Goal: Check status: Check status

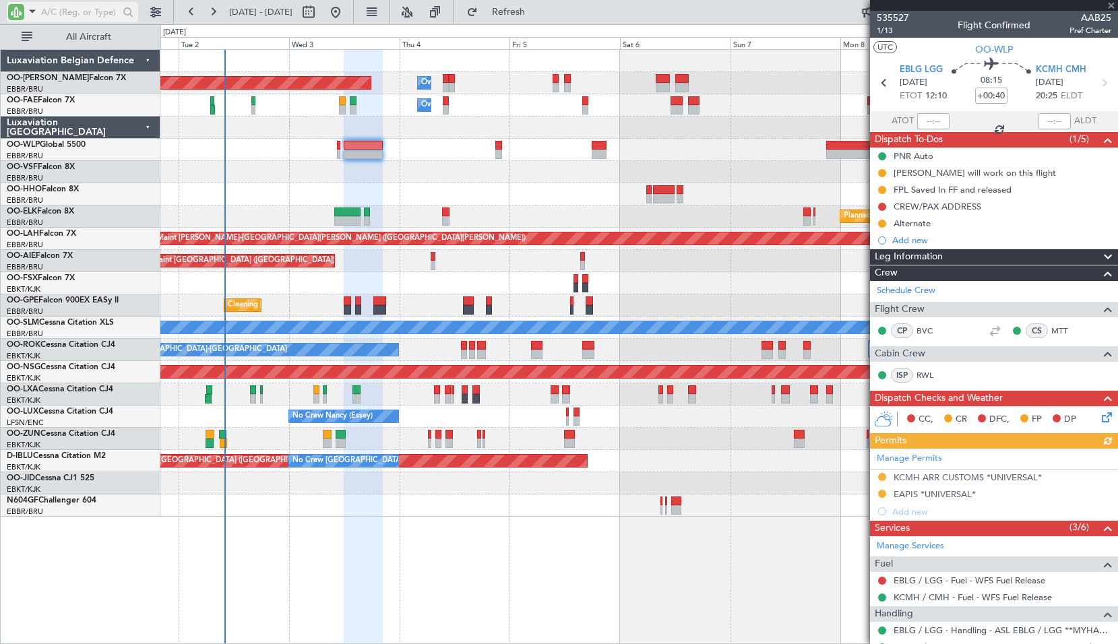
click at [38, 6] on span at bounding box center [32, 11] width 16 height 17
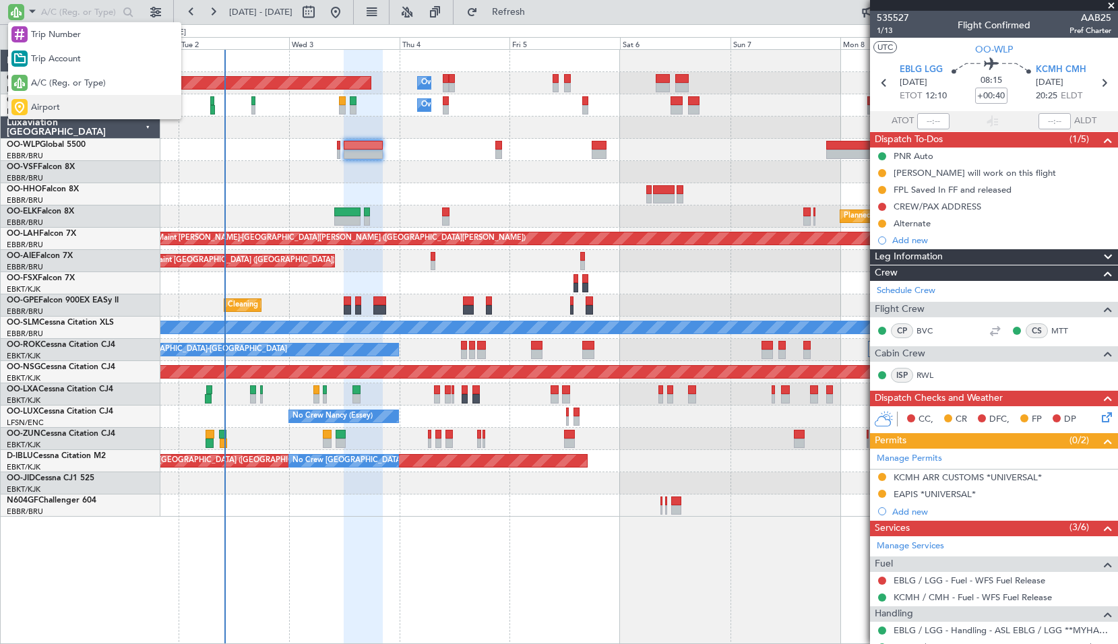
click at [56, 106] on span "Airport" at bounding box center [45, 107] width 29 height 13
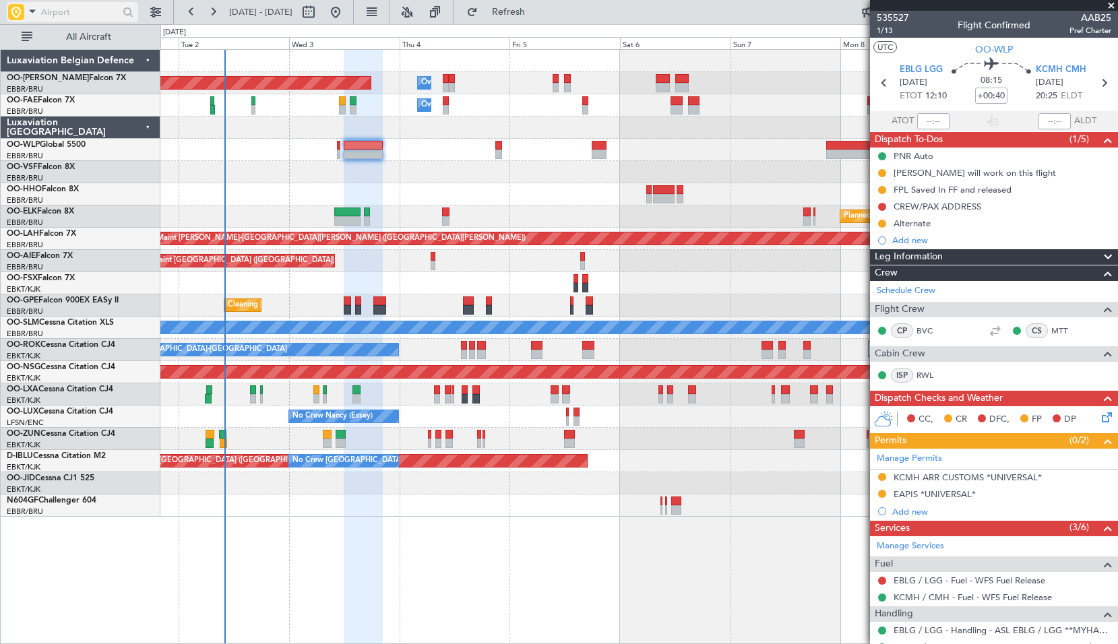
click at [63, 9] on input "text" at bounding box center [79, 12] width 77 height 20
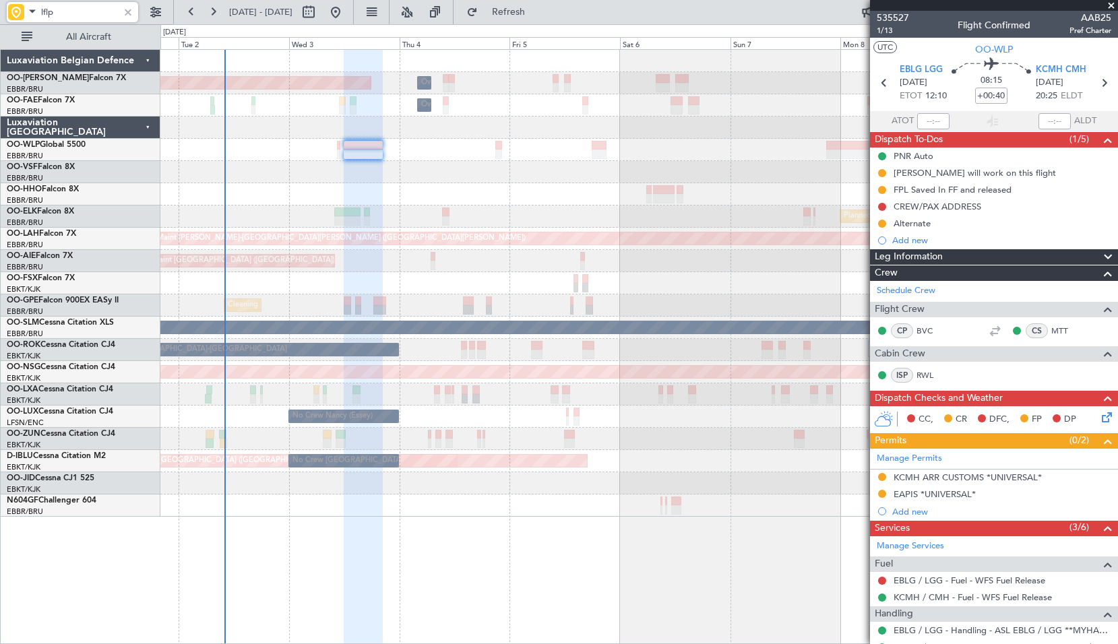
type input "lflp"
click at [1110, 4] on span at bounding box center [1110, 6] width 13 height 12
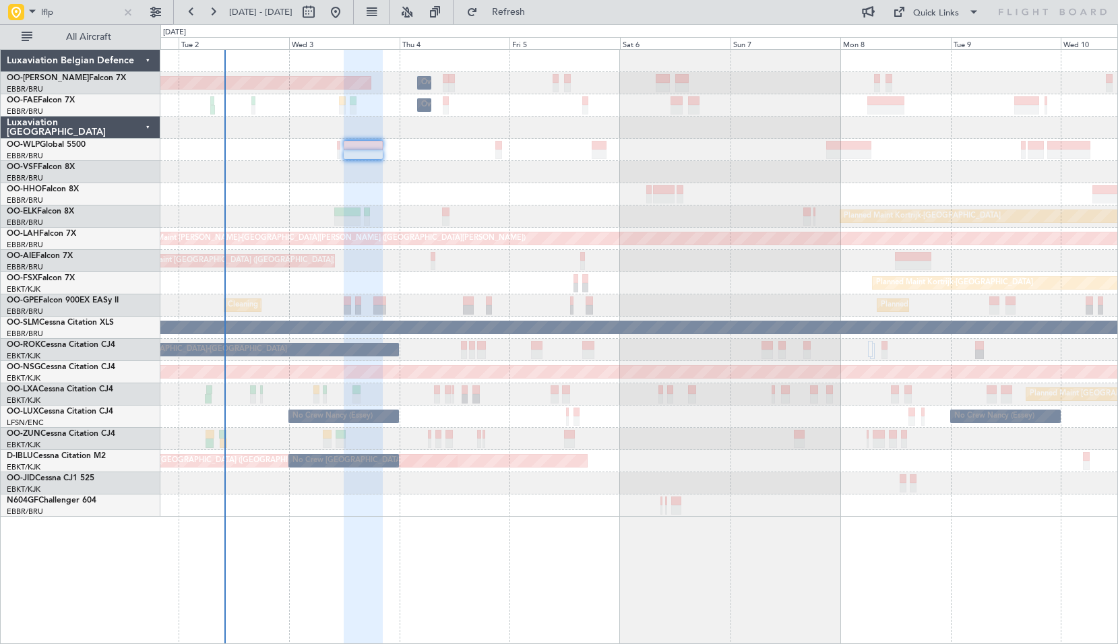
type input "0"
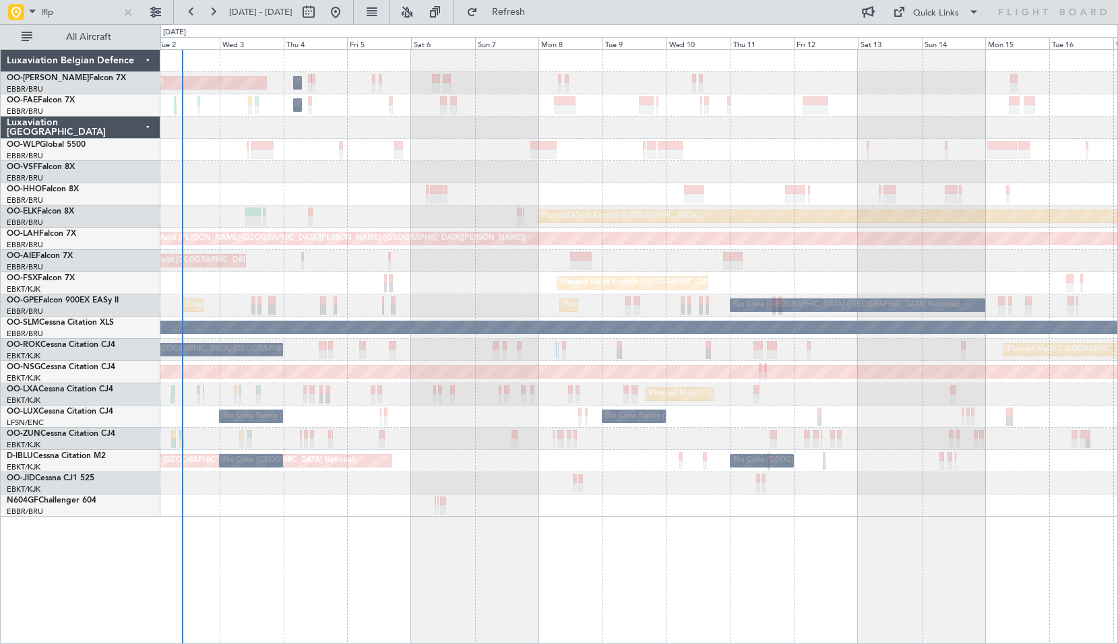
click at [631, 579] on div "Owner Melsbroek Air Base Planned Maint [GEOGRAPHIC_DATA] ([GEOGRAPHIC_DATA]) Ow…" at bounding box center [638, 346] width 957 height 595
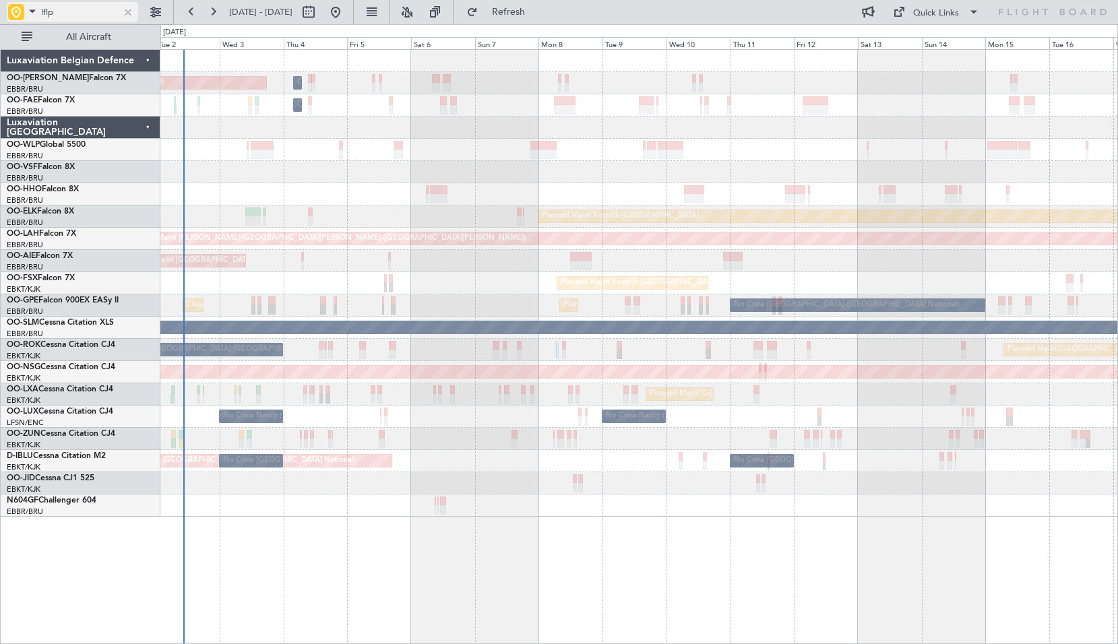
click at [127, 13] on div at bounding box center [128, 12] width 15 height 15
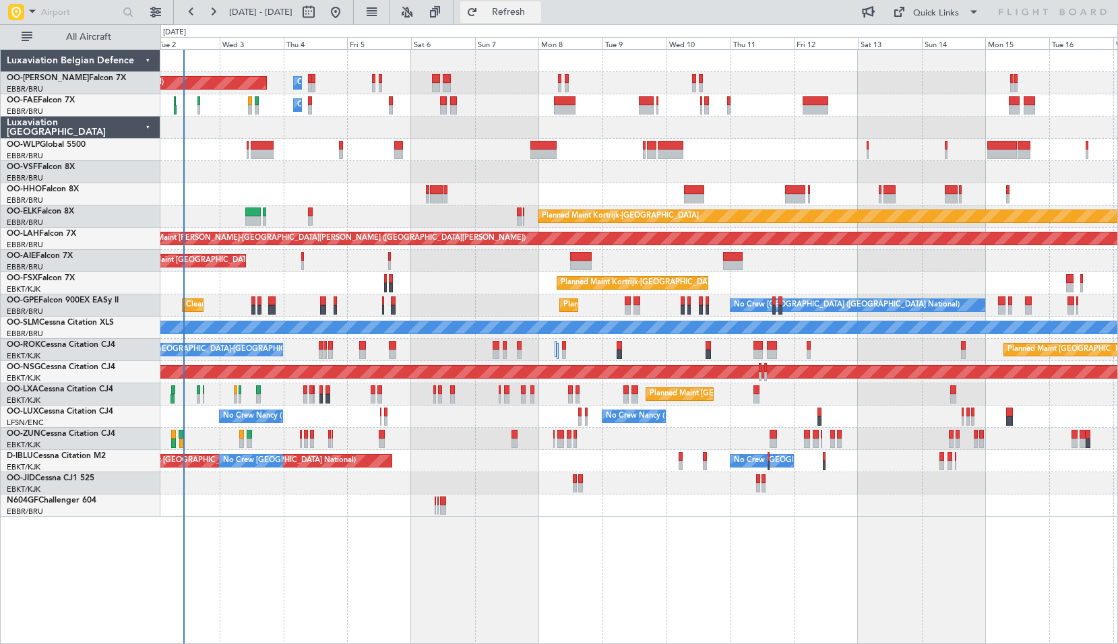
click at [541, 18] on button "Refresh" at bounding box center [500, 12] width 81 height 22
click at [20, 15] on div at bounding box center [16, 12] width 16 height 16
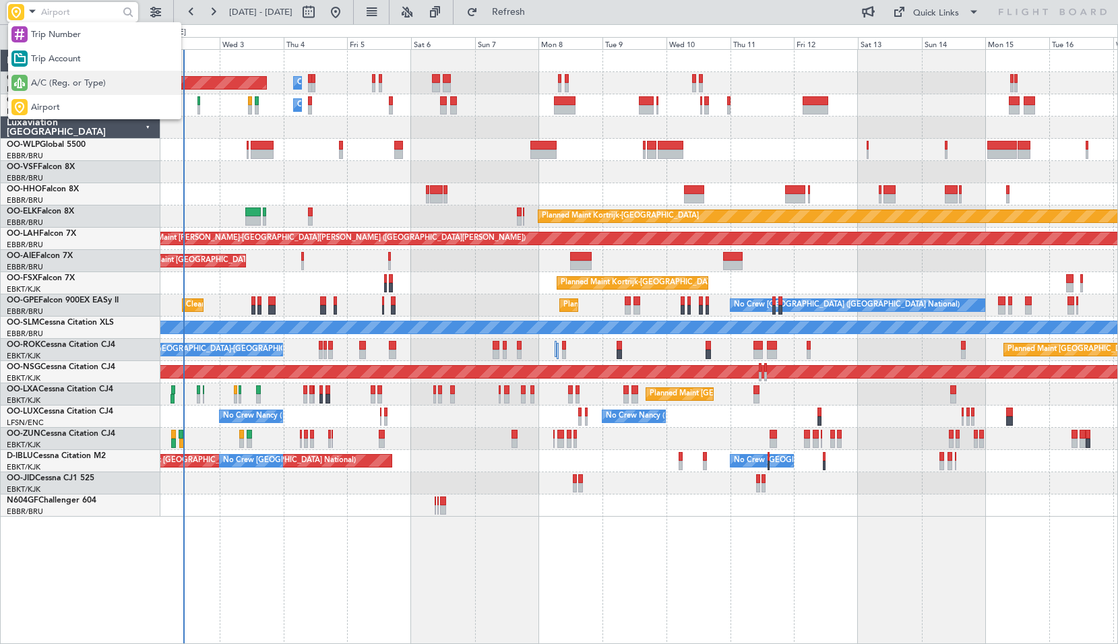
click at [65, 86] on span "A/C (Reg. or Type)" at bounding box center [68, 83] width 75 height 13
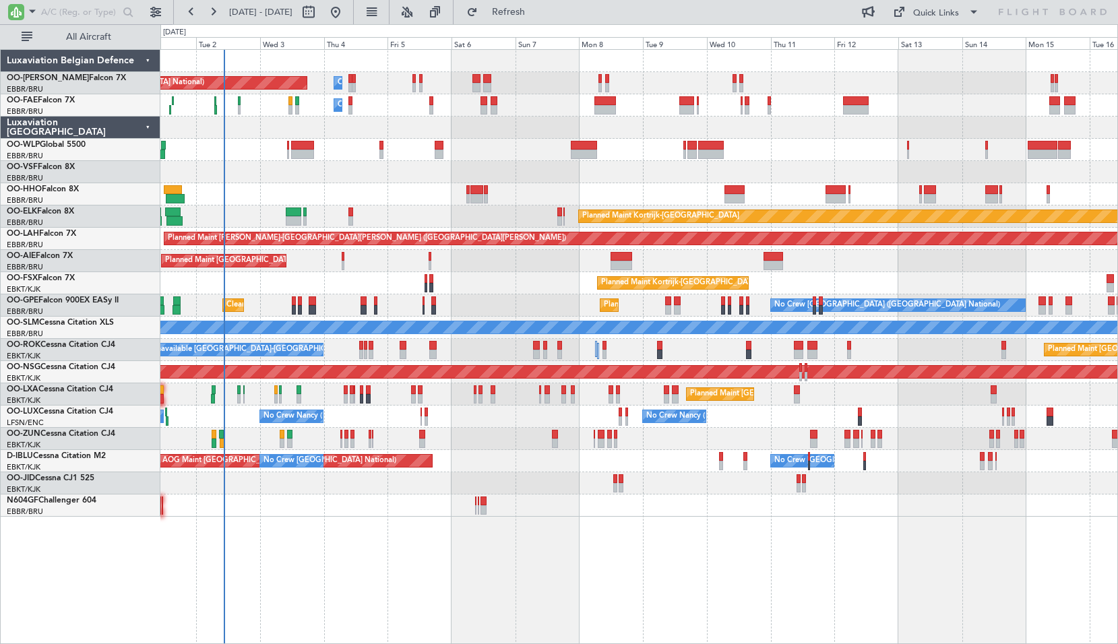
click at [335, 171] on div at bounding box center [638, 172] width 957 height 22
click at [537, 13] on span "Refresh" at bounding box center [508, 11] width 57 height 9
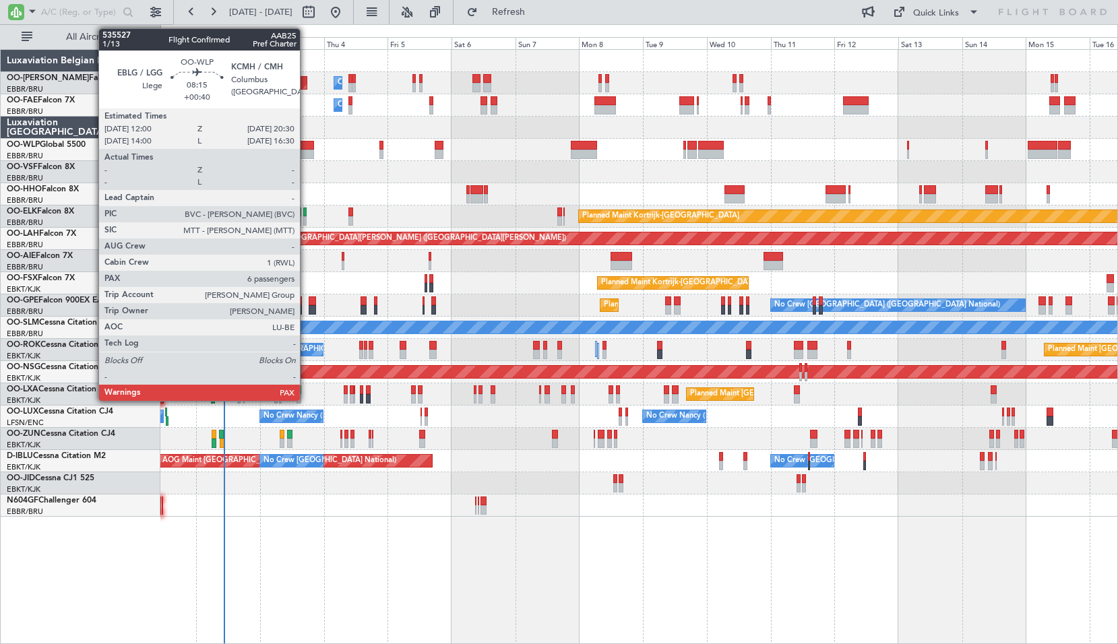
click at [306, 149] on div at bounding box center [302, 145] width 23 height 9
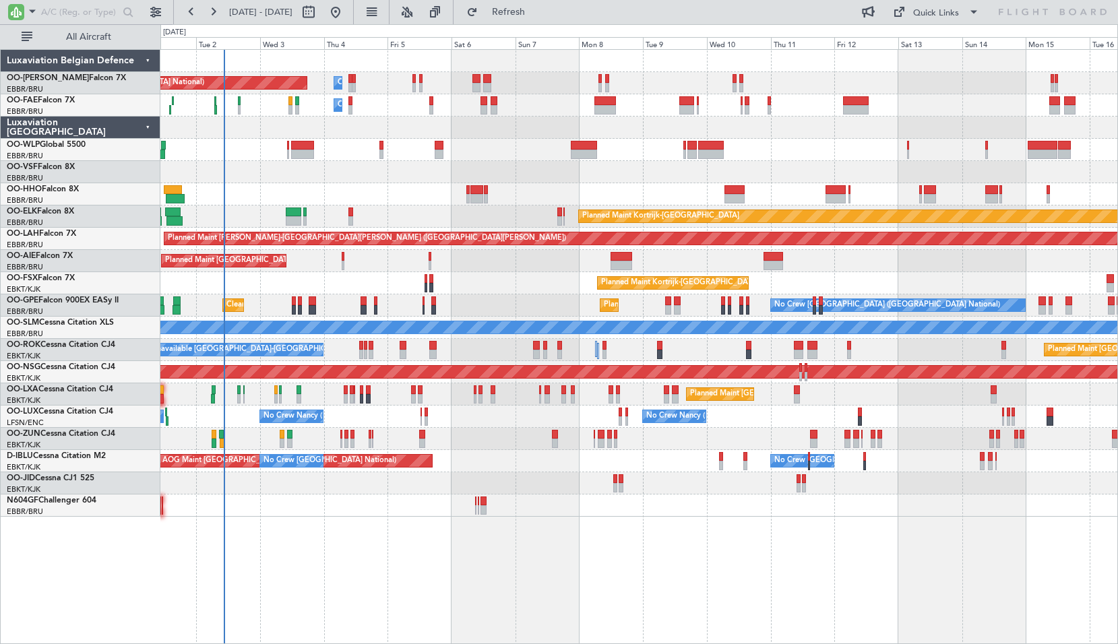
click at [338, 163] on div at bounding box center [638, 172] width 957 height 22
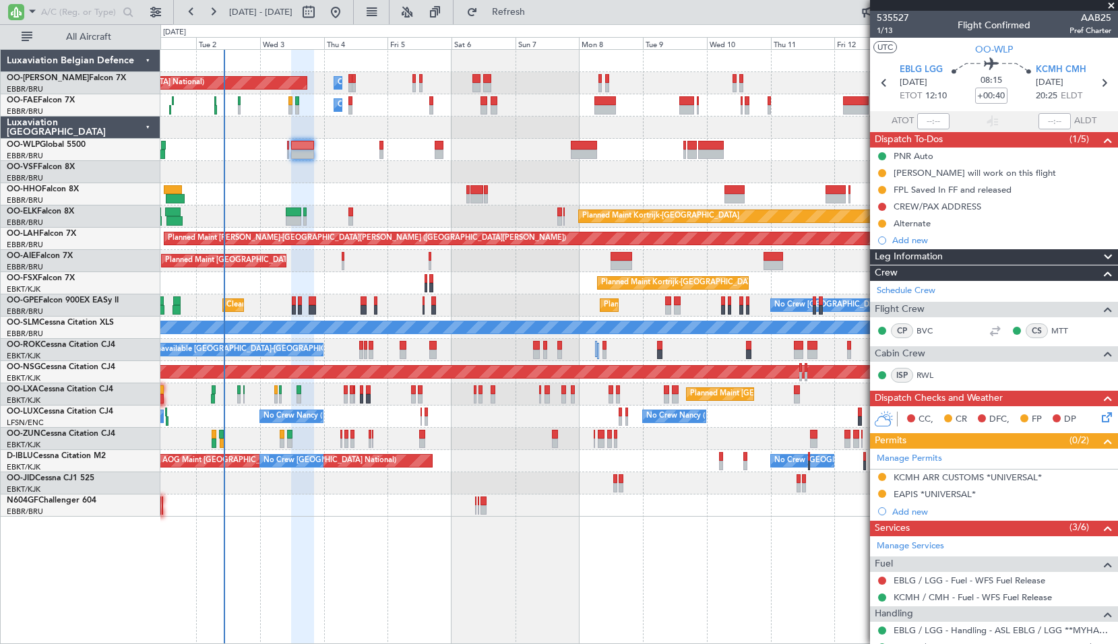
click at [129, 123] on div "Luxaviation [GEOGRAPHIC_DATA]" at bounding box center [81, 128] width 160 height 22
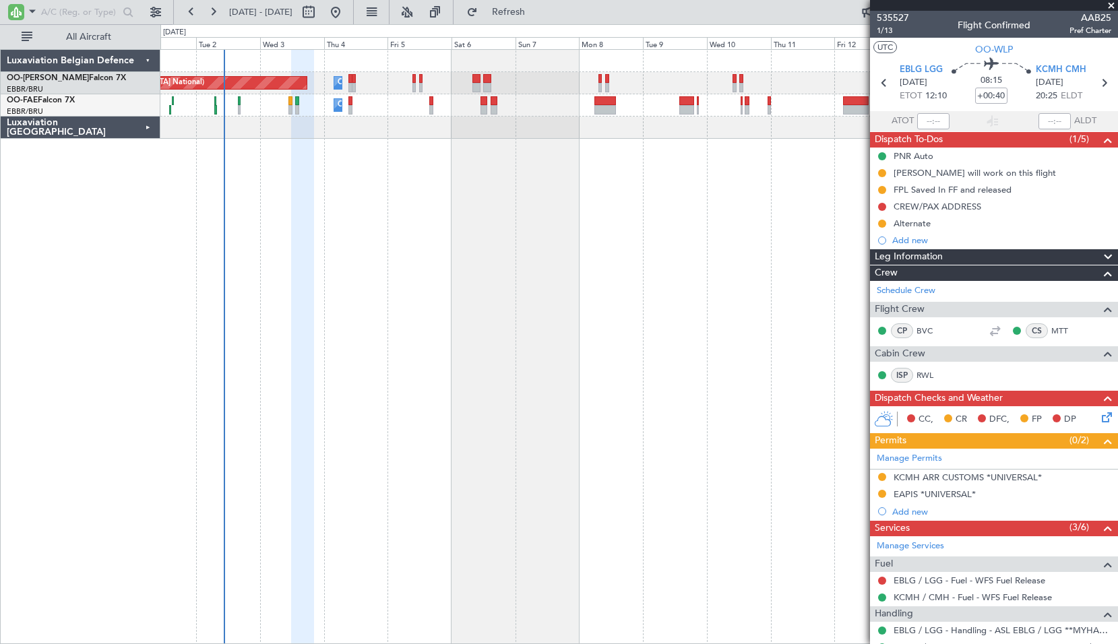
click at [104, 65] on div "Luxaviation Belgian Defence" at bounding box center [81, 61] width 160 height 22
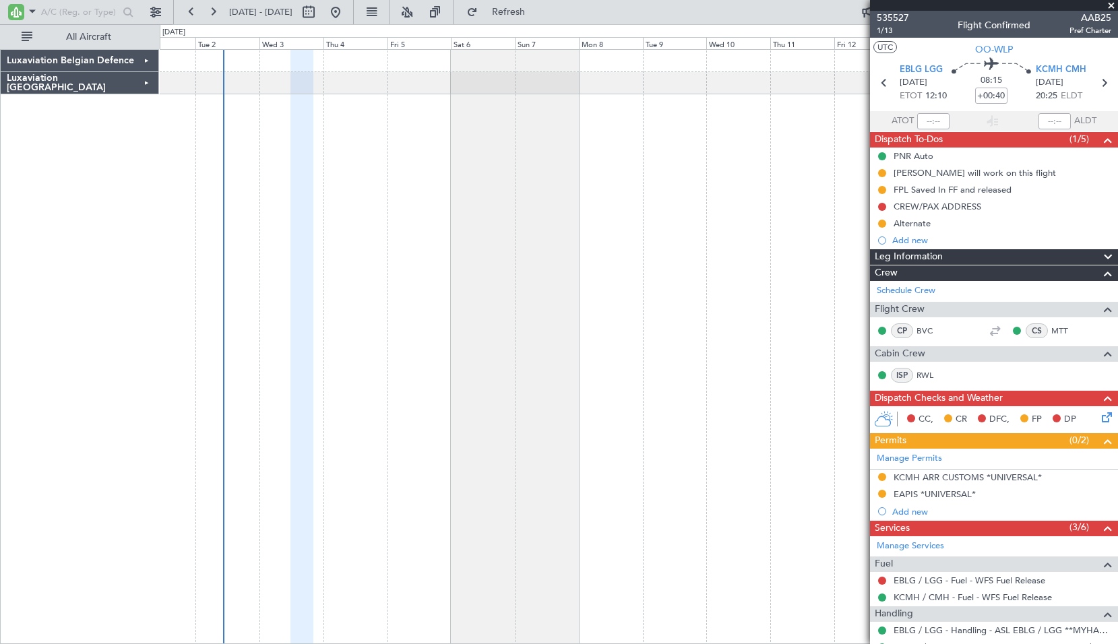
click at [96, 86] on div "Luxaviation [GEOGRAPHIC_DATA]" at bounding box center [80, 83] width 158 height 22
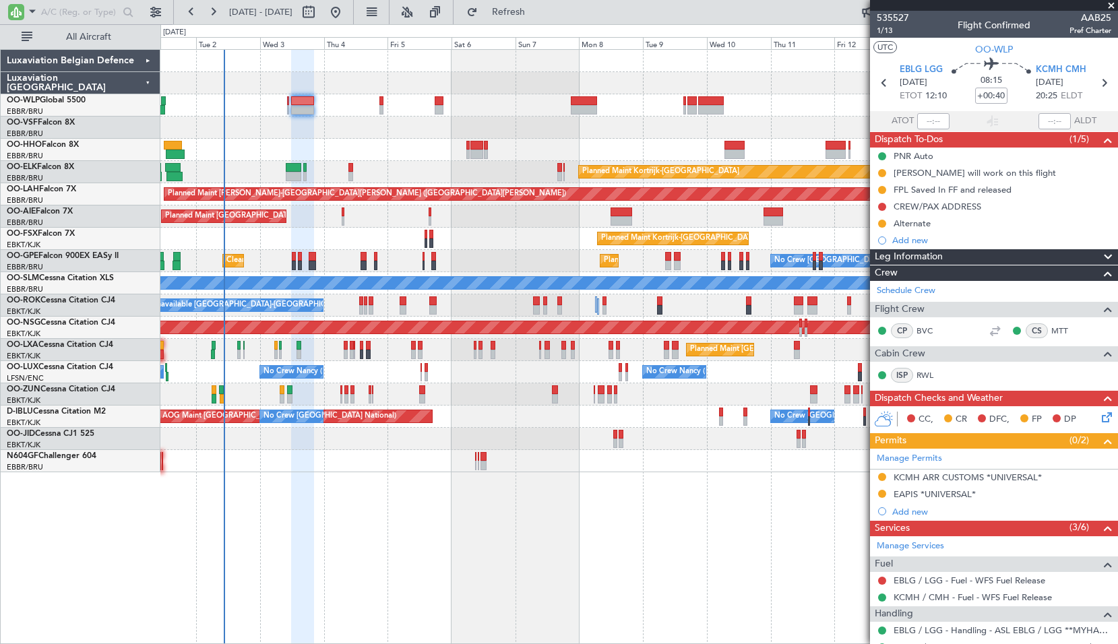
click at [97, 61] on div "Luxaviation Belgian Defence" at bounding box center [81, 61] width 160 height 22
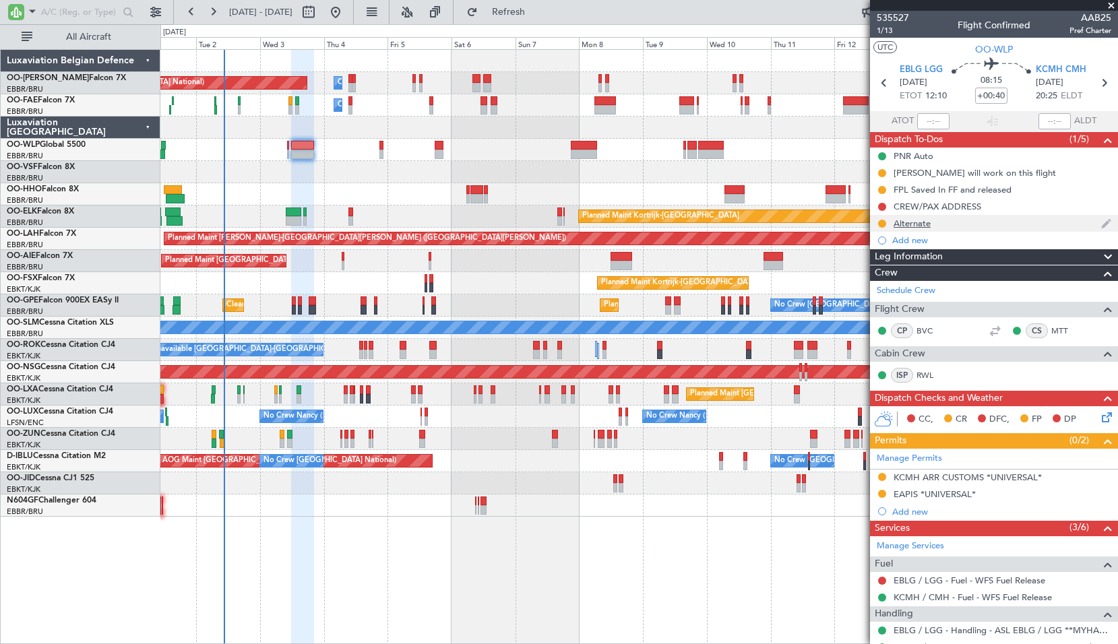
click at [908, 224] on div "Alternate" at bounding box center [911, 223] width 37 height 11
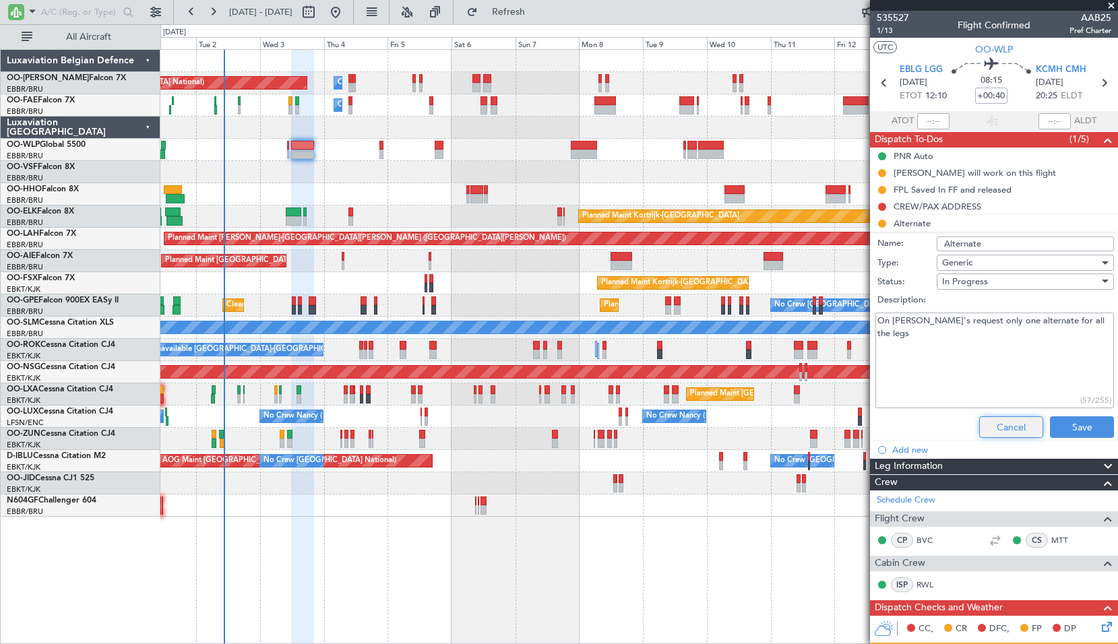
click at [1001, 435] on button "Cancel" at bounding box center [1011, 427] width 64 height 22
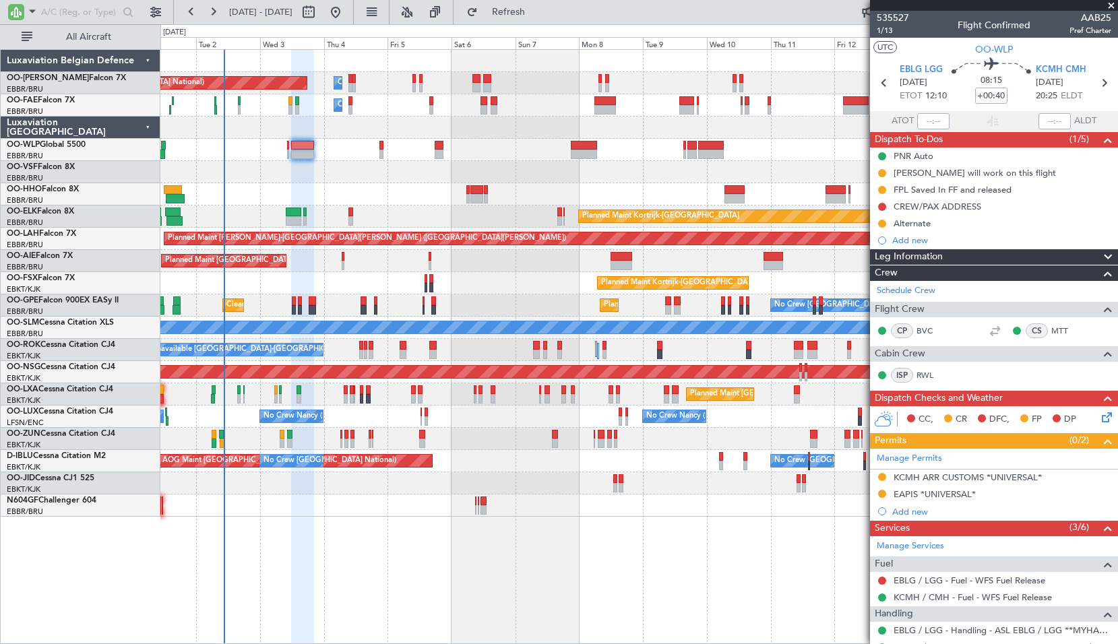
click at [1099, 416] on icon at bounding box center [1104, 415] width 11 height 11
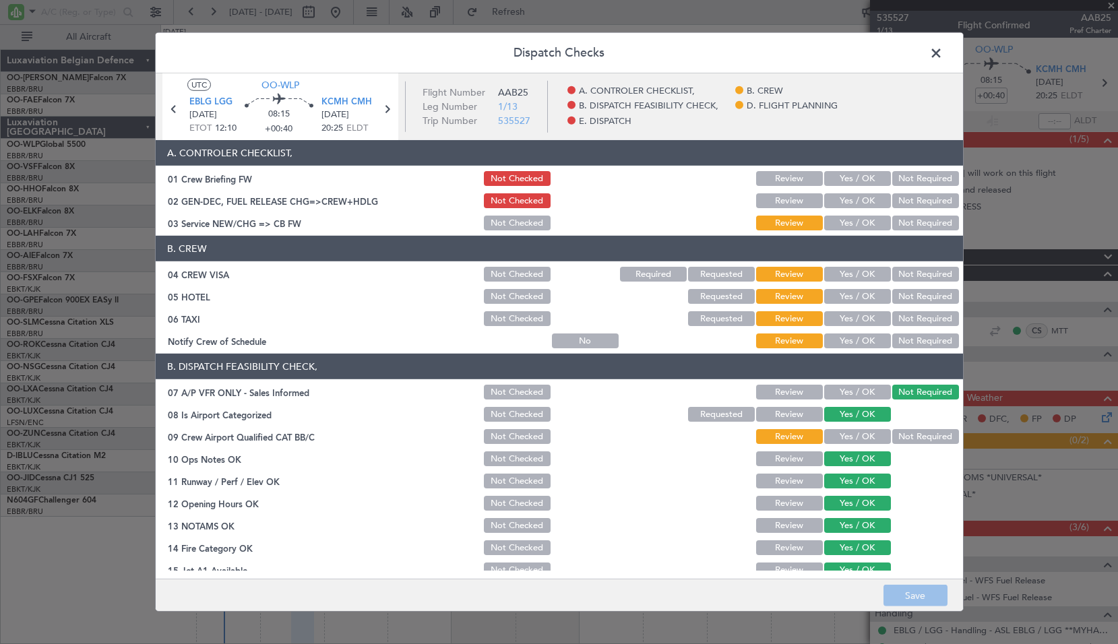
click at [943, 50] on span at bounding box center [943, 56] width 0 height 27
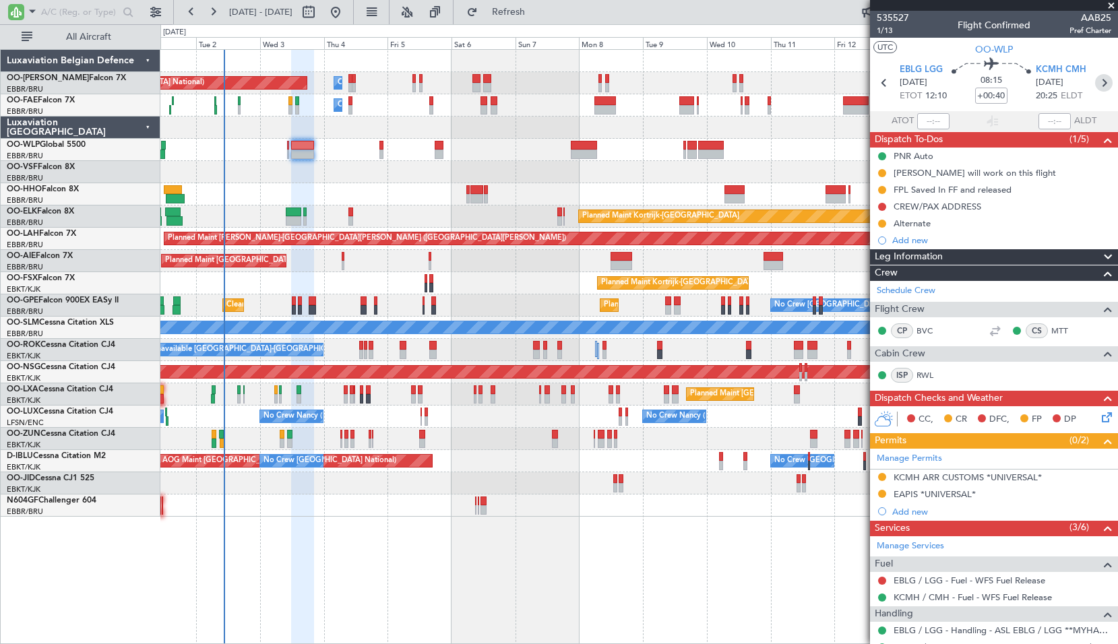
click at [1095, 81] on icon at bounding box center [1104, 83] width 18 height 18
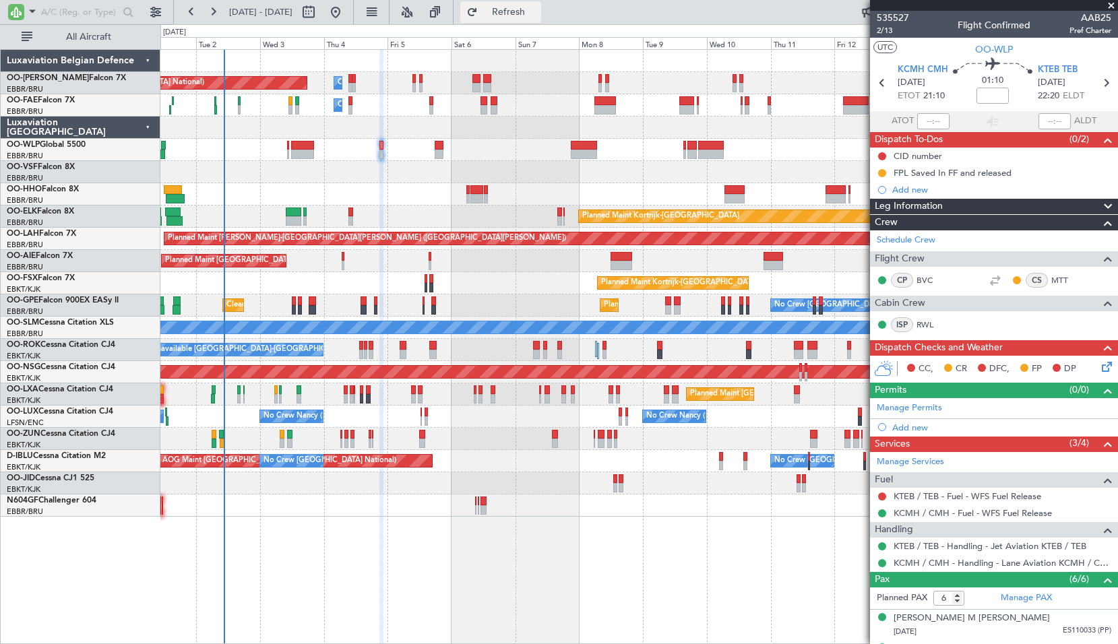
click at [538, 18] on button "Refresh" at bounding box center [500, 12] width 81 height 22
click at [417, 219] on div "Planned Maint Kortrijk-[GEOGRAPHIC_DATA]" at bounding box center [638, 216] width 957 height 22
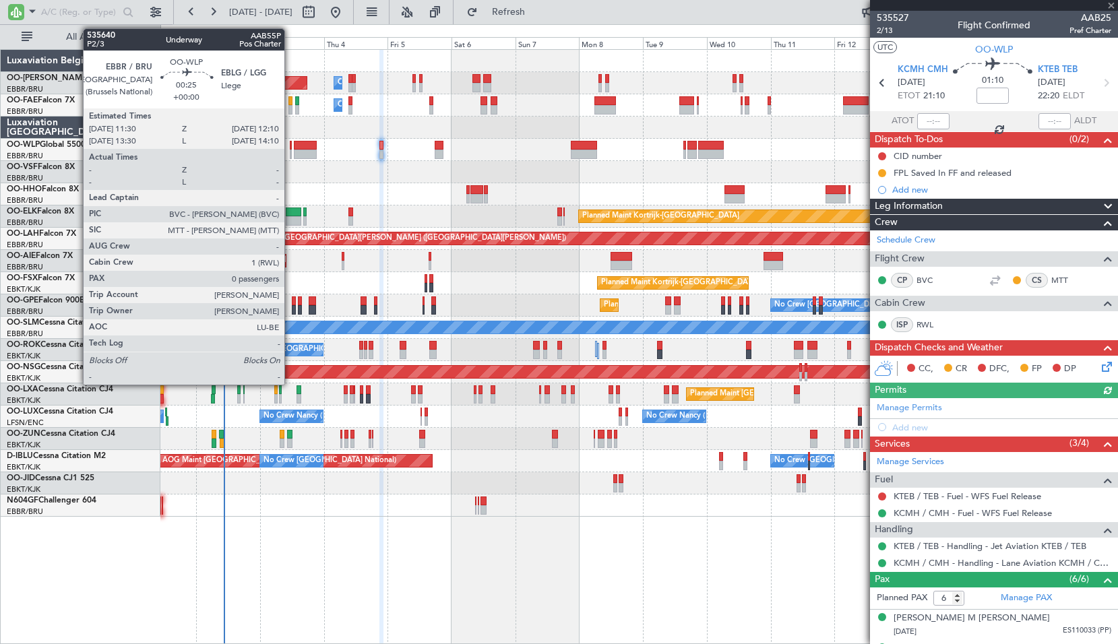
click at [290, 150] on div at bounding box center [291, 154] width 2 height 9
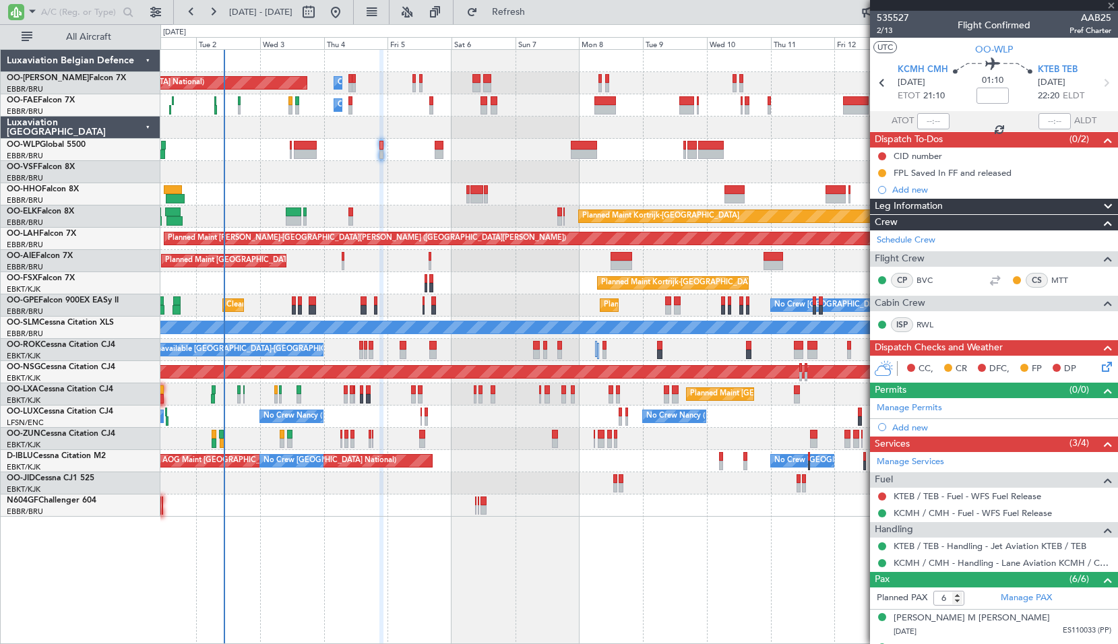
type input "0"
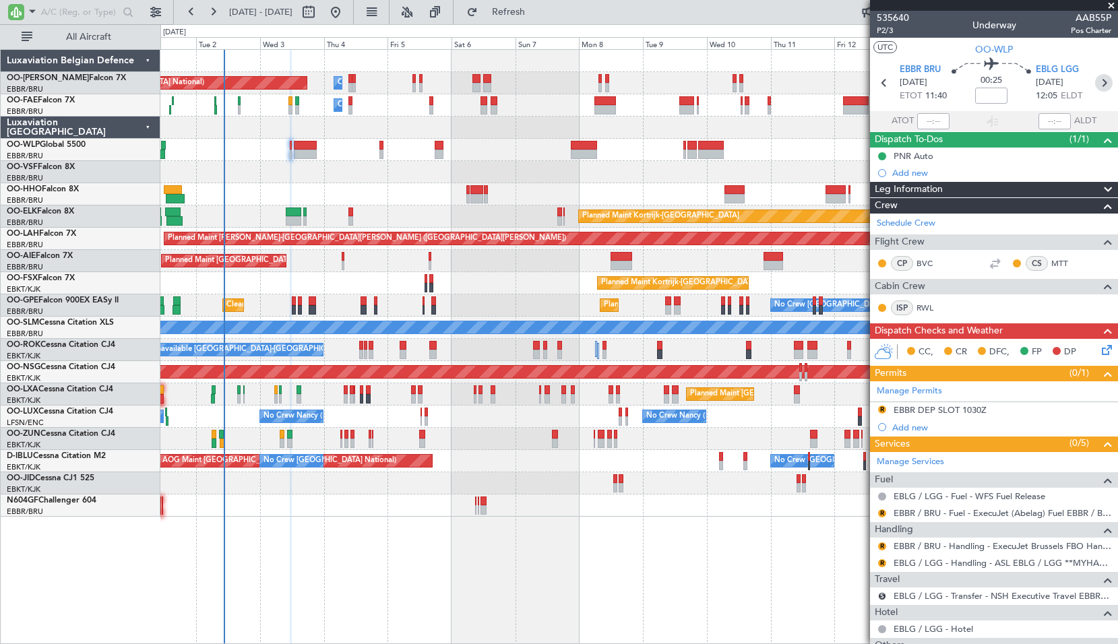
click at [1101, 86] on icon at bounding box center [1104, 83] width 18 height 18
type input "+00:40"
type input "6"
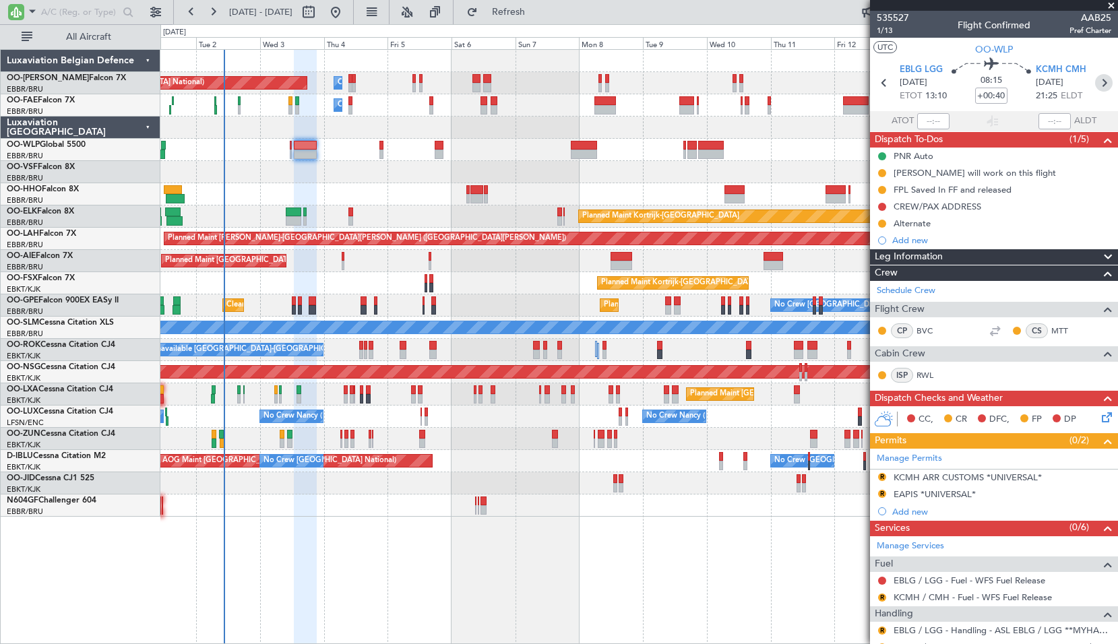
click at [1095, 82] on icon at bounding box center [1104, 83] width 18 height 18
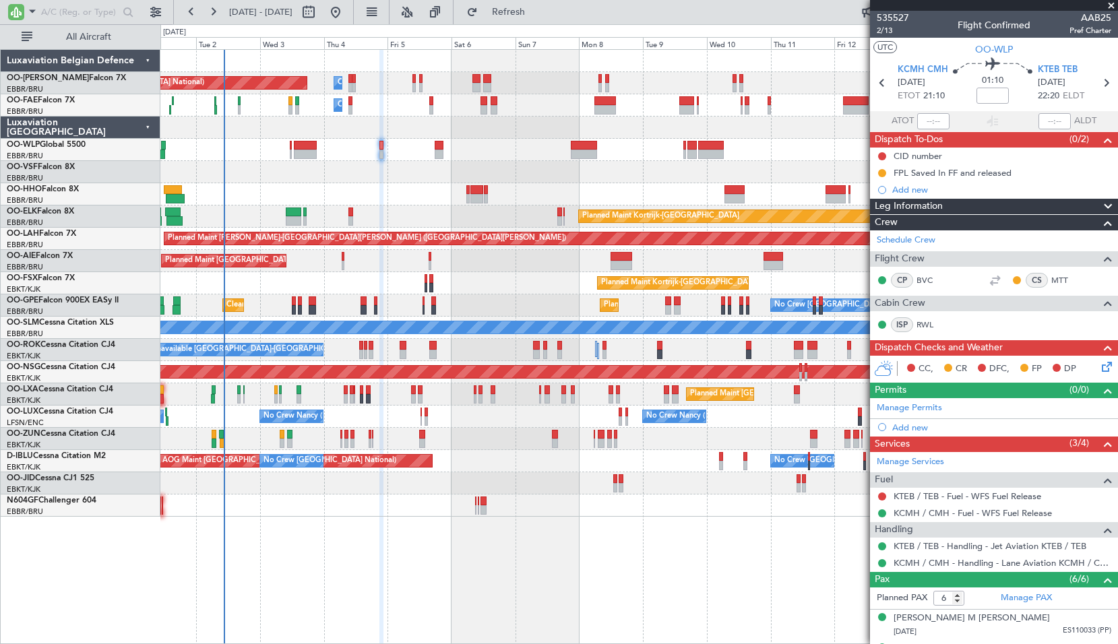
click at [1111, 7] on span at bounding box center [1110, 6] width 13 height 12
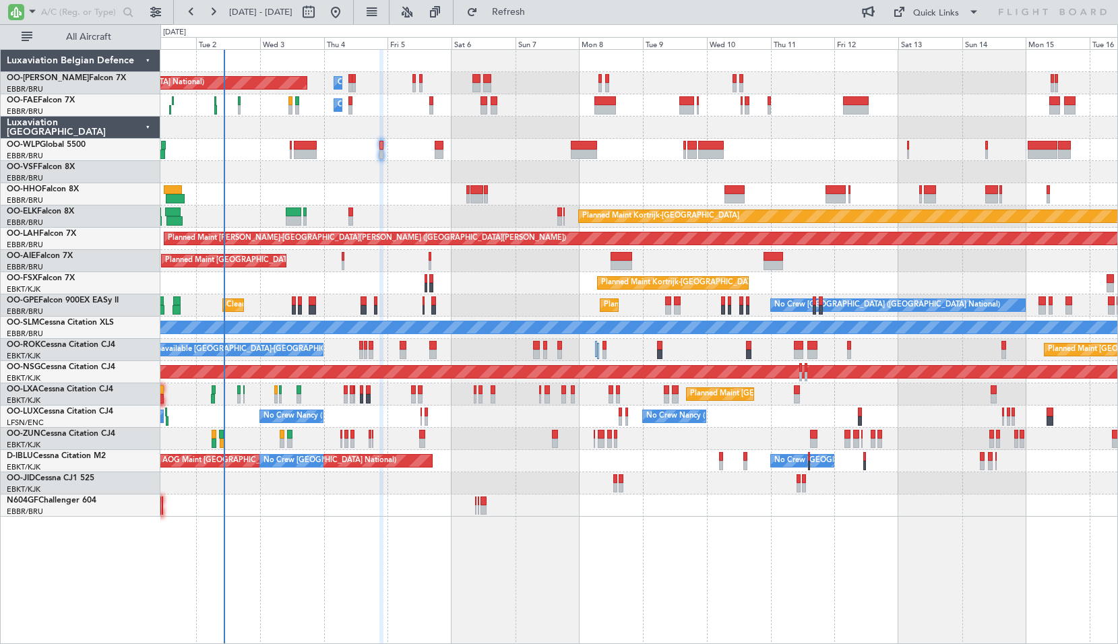
type input "0"
click at [302, 272] on div "Planned Maint Kortrijk-[GEOGRAPHIC_DATA]" at bounding box center [638, 283] width 957 height 22
